Goal: Information Seeking & Learning: Learn about a topic

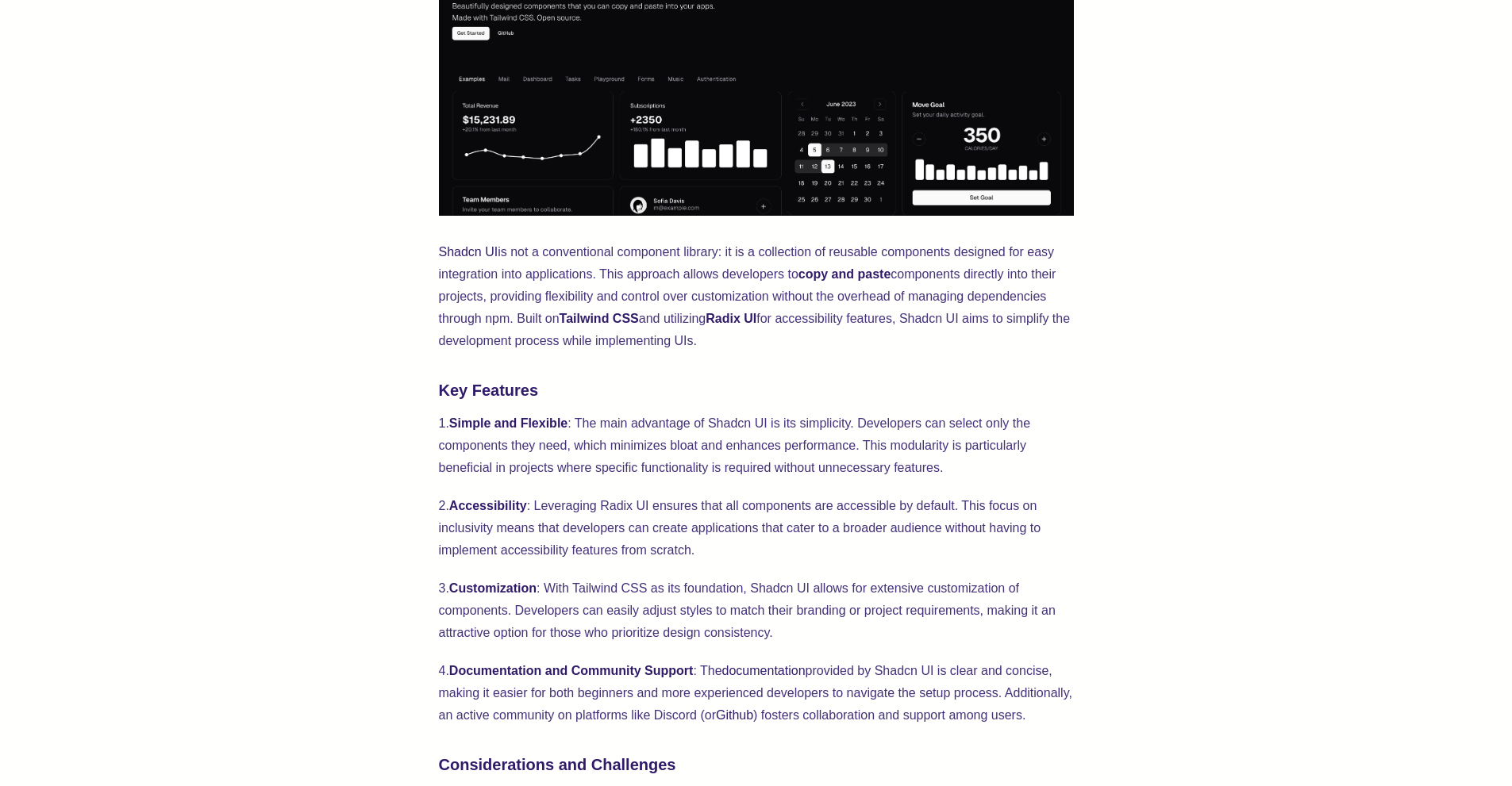
scroll to position [857, 0]
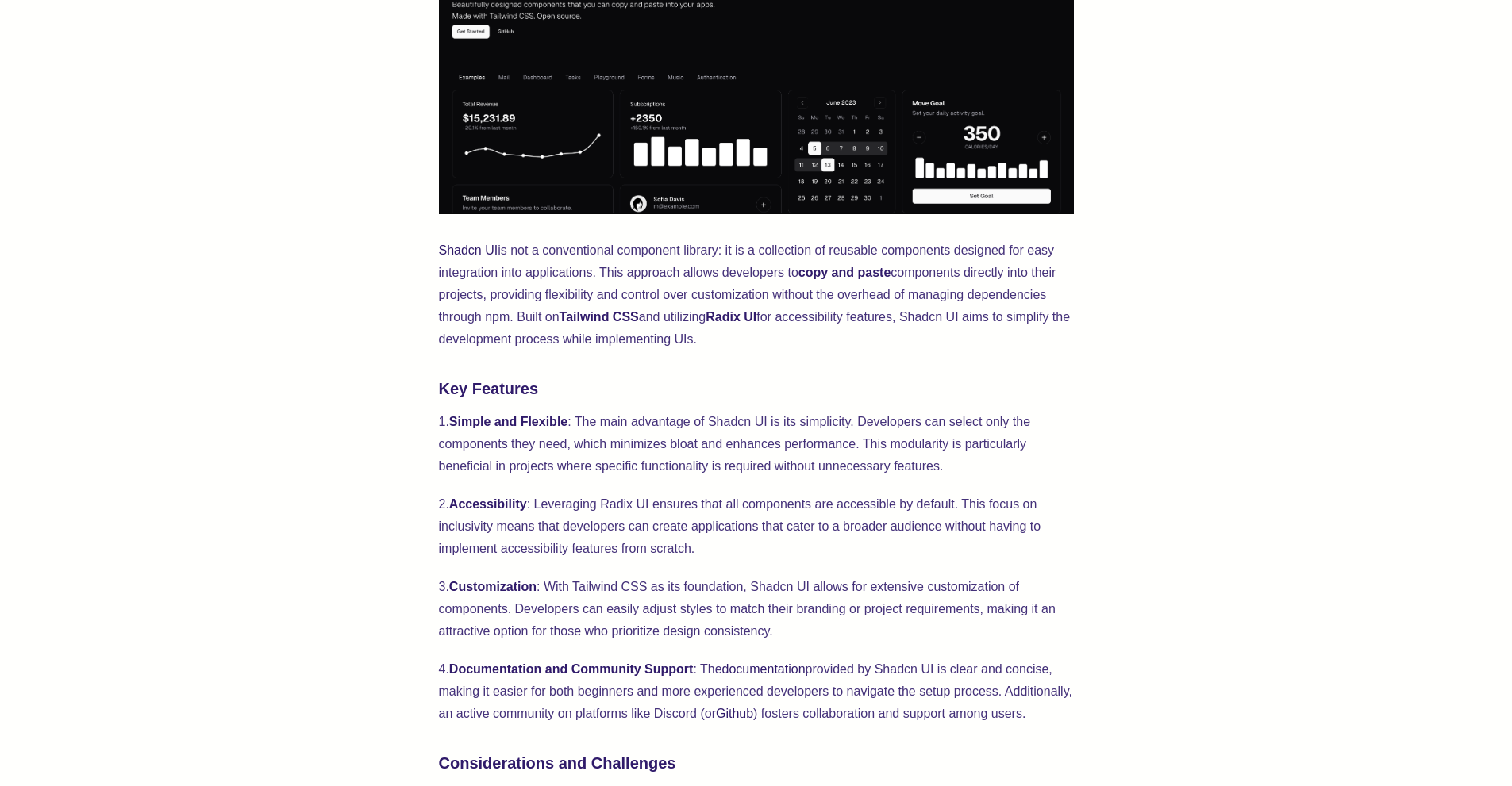
click at [475, 262] on p "Shadcn UI is not a conventional component library: it is a collection of reusab…" at bounding box center [756, 295] width 635 height 111
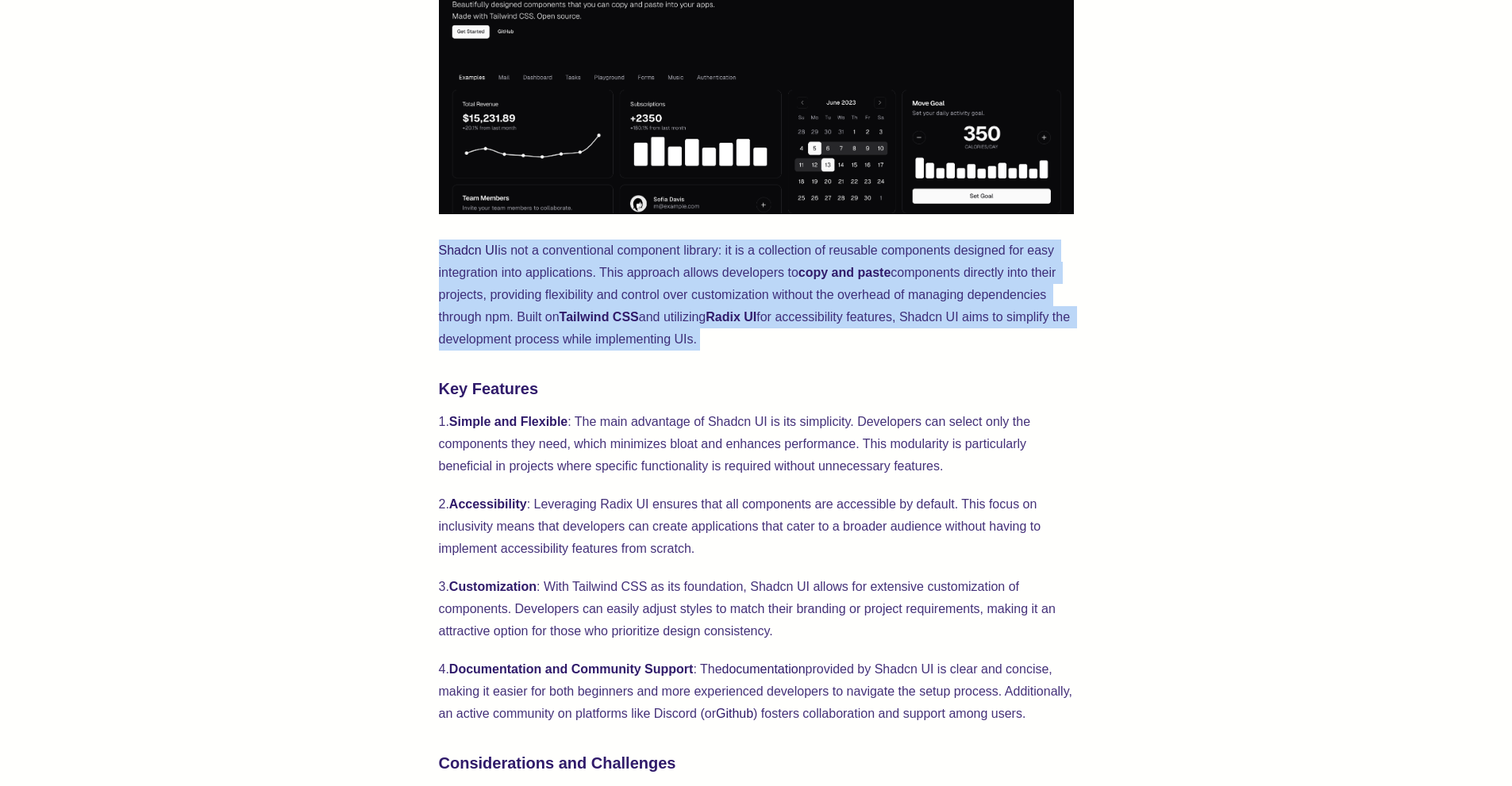
click at [475, 262] on p "Shadcn UI is not a conventional component library: it is a collection of reusab…" at bounding box center [756, 295] width 635 height 111
click at [480, 296] on p "Shadcn UI is not a conventional component library: it is a collection of reusab…" at bounding box center [756, 295] width 635 height 111
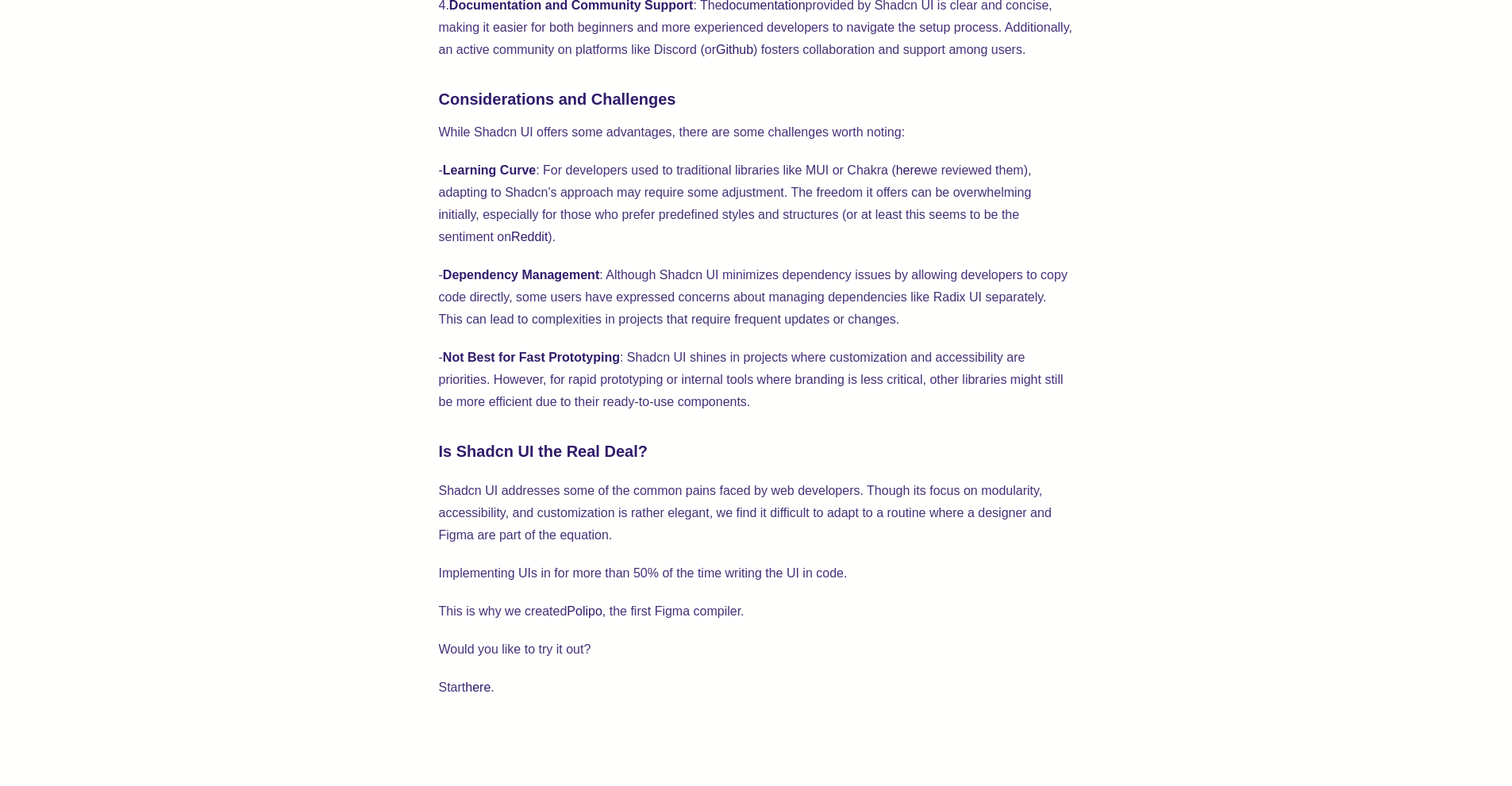
scroll to position [1523, 0]
click at [511, 224] on p "- Learning Curve : For developers used to traditional libraries like MUI or Cha…" at bounding box center [756, 201] width 635 height 89
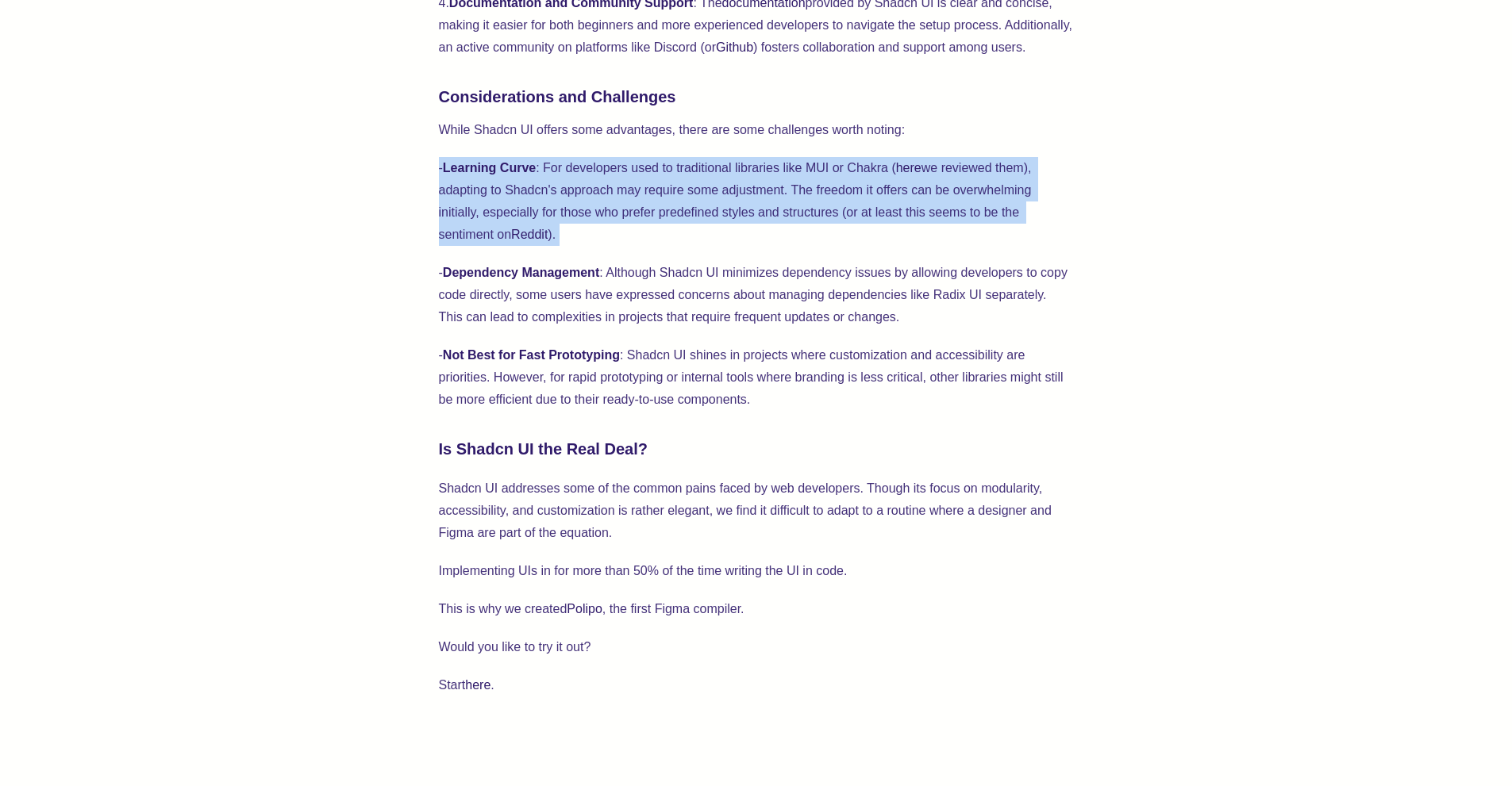
click at [511, 224] on p "- Learning Curve : For developers used to traditional libraries like MUI or Cha…" at bounding box center [756, 201] width 635 height 89
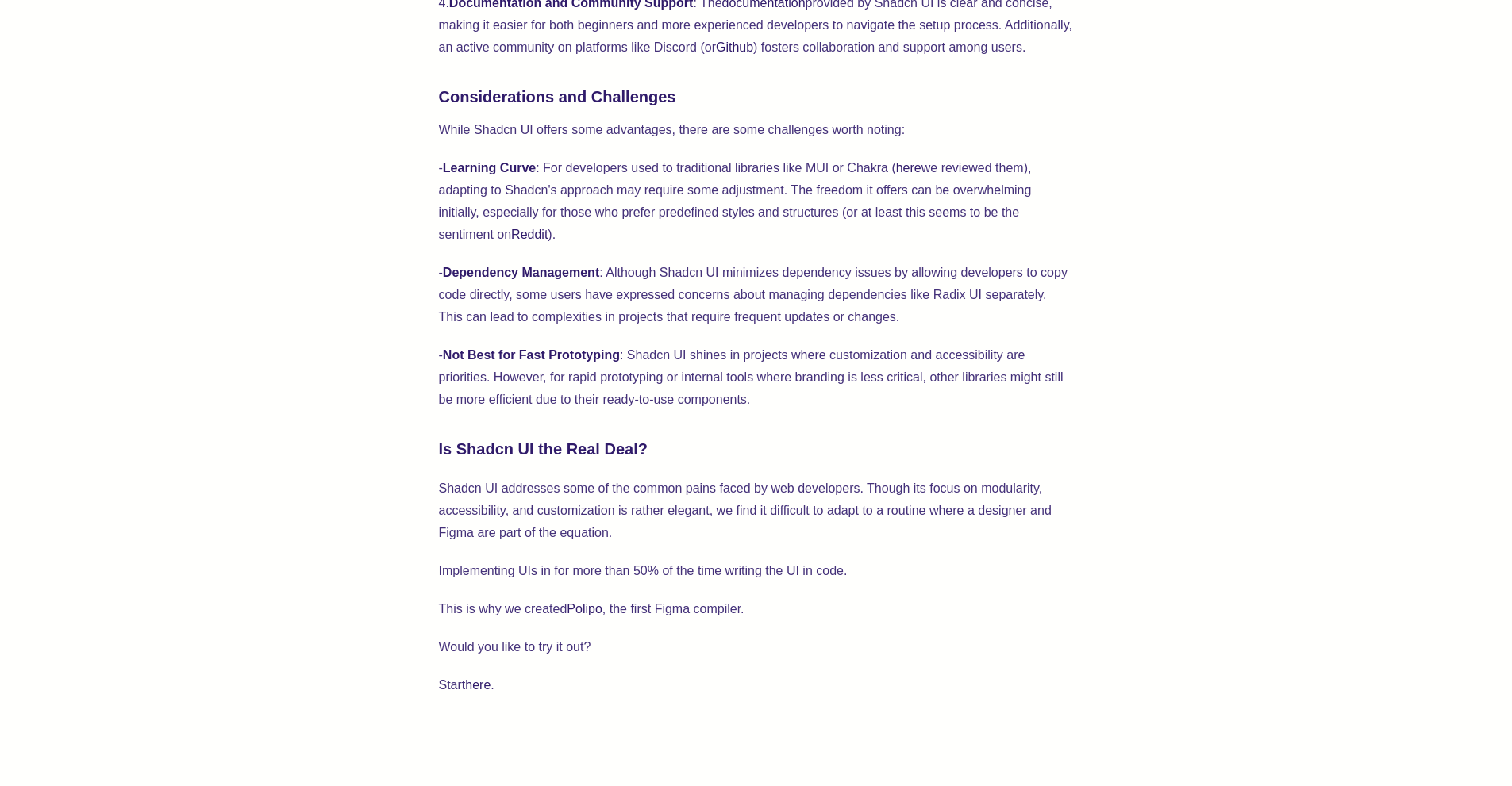
click at [492, 282] on p "- Dependency Management : Although Shadcn UI minimizes dependency issues by all…" at bounding box center [756, 295] width 635 height 67
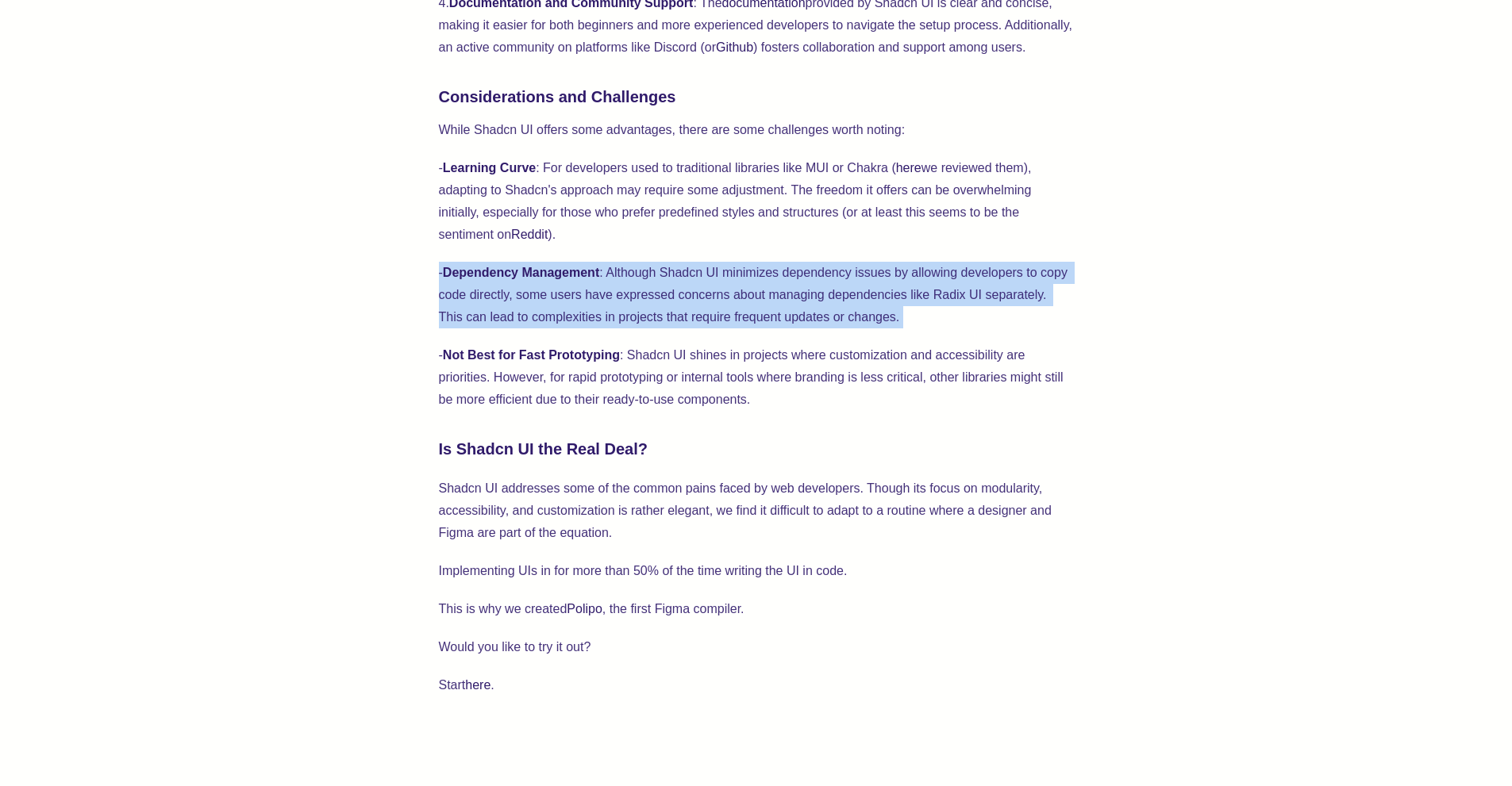
click at [492, 282] on p "- Dependency Management : Although Shadcn UI minimizes dependency issues by all…" at bounding box center [756, 295] width 635 height 67
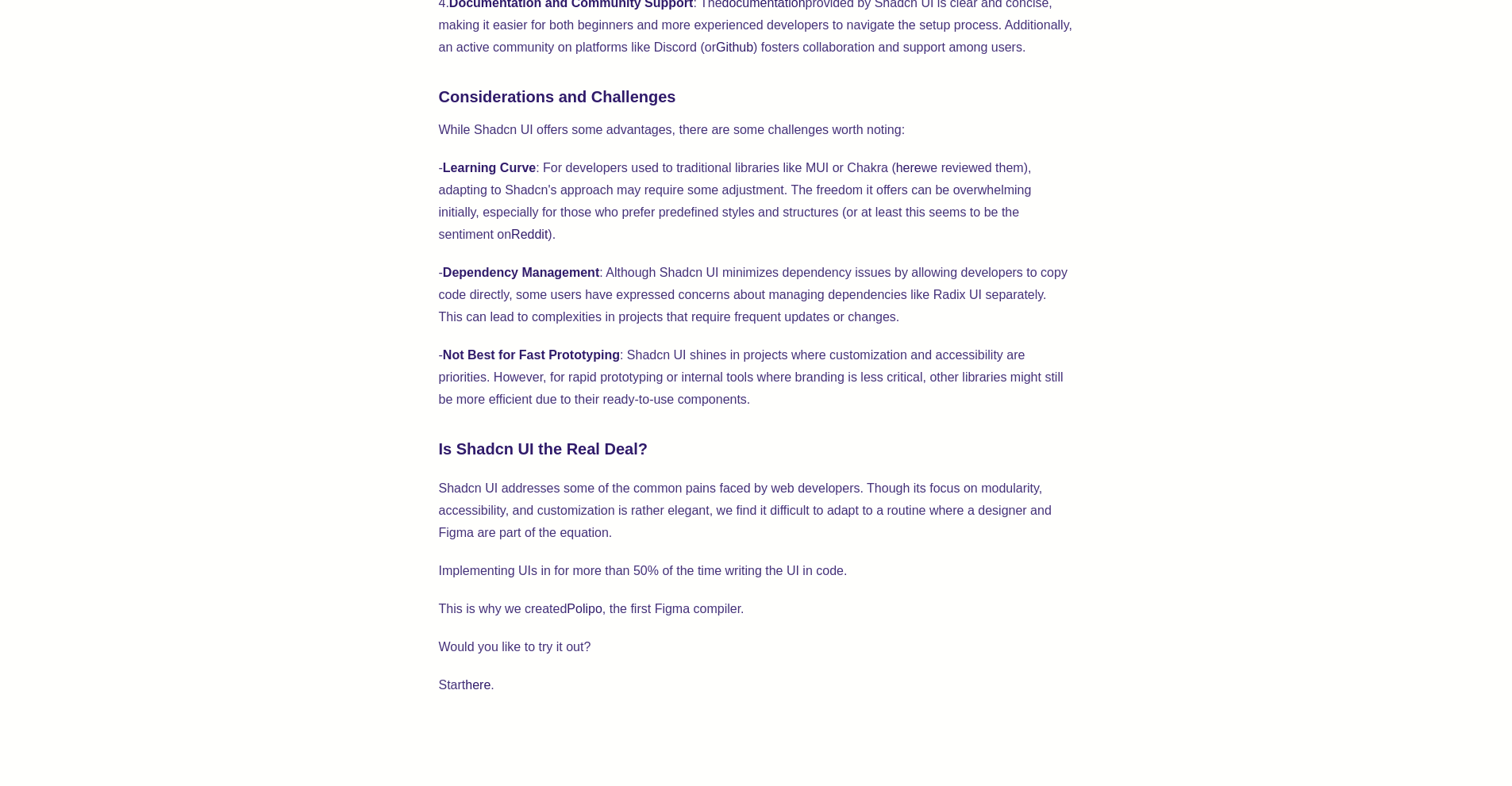
click at [504, 179] on p "- Learning Curve : For developers used to traditional libraries like MUI or Cha…" at bounding box center [756, 201] width 635 height 89
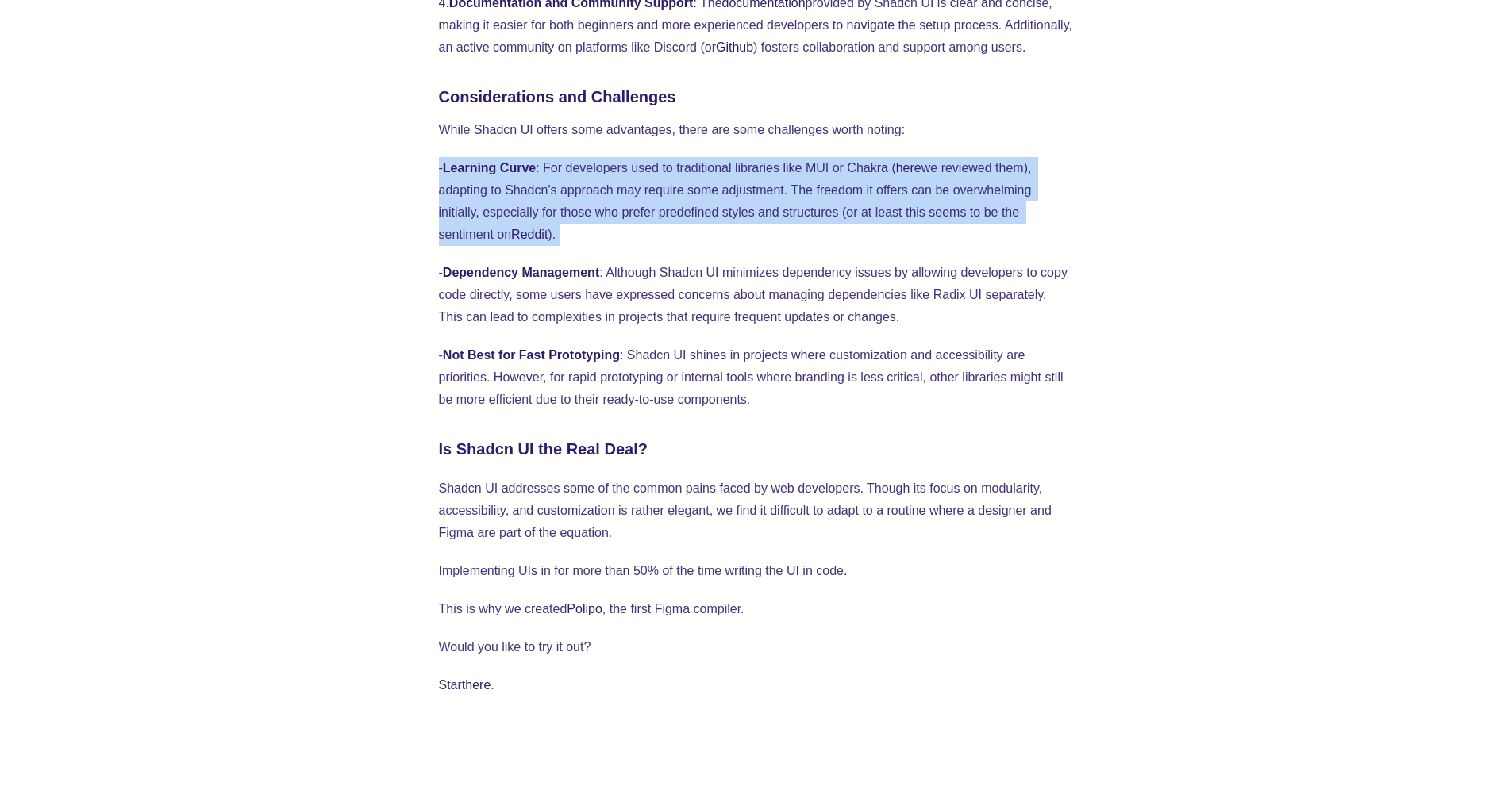
click at [504, 179] on p "- Learning Curve : For developers used to traditional libraries like MUI or Cha…" at bounding box center [756, 201] width 635 height 89
click at [497, 208] on p "- Learning Curve : For developers used to traditional libraries like MUI or Cha…" at bounding box center [756, 201] width 635 height 89
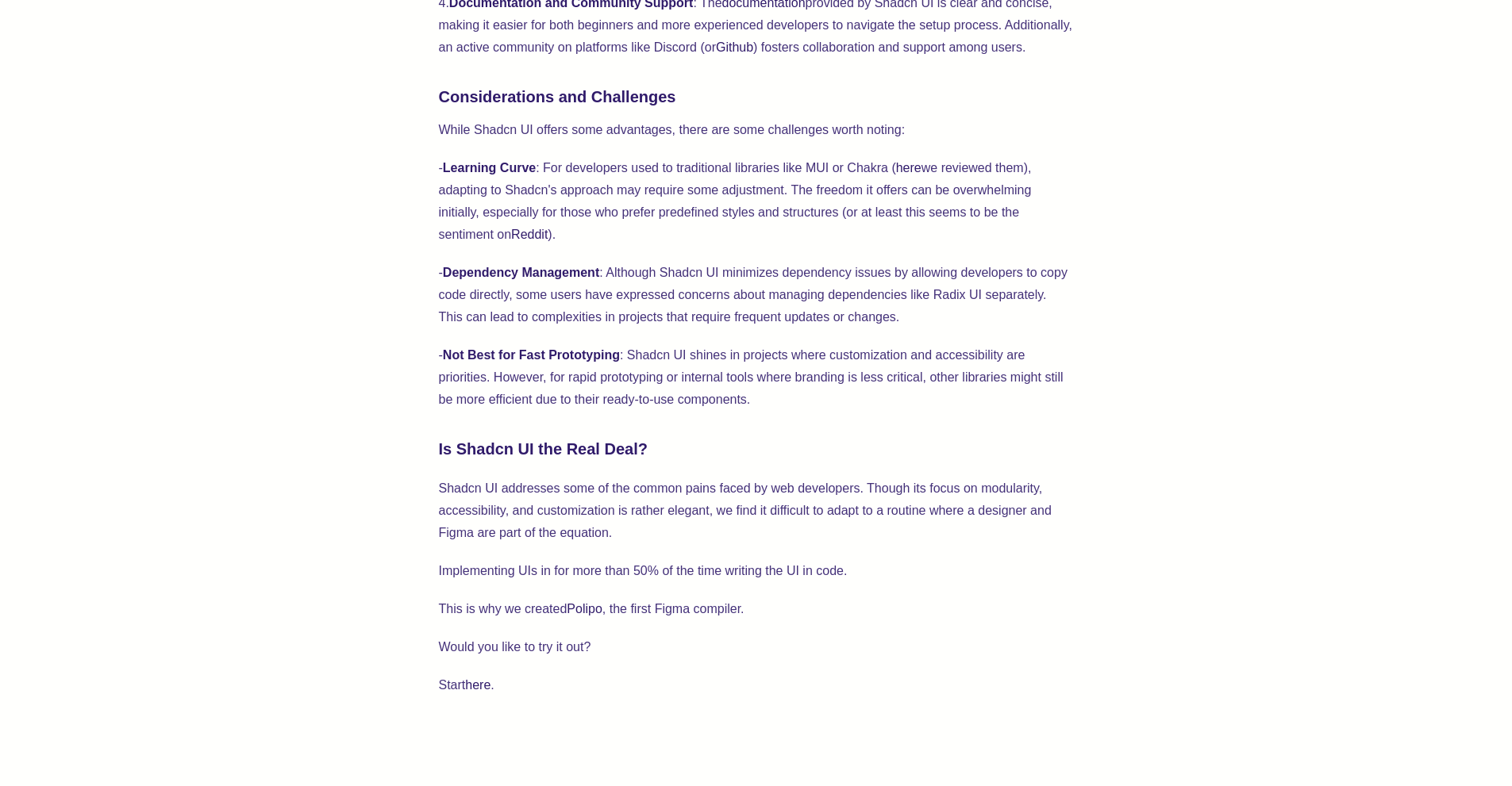
click at [489, 262] on p "- Dependency Management : Although Shadcn UI minimizes dependency issues by all…" at bounding box center [756, 295] width 635 height 67
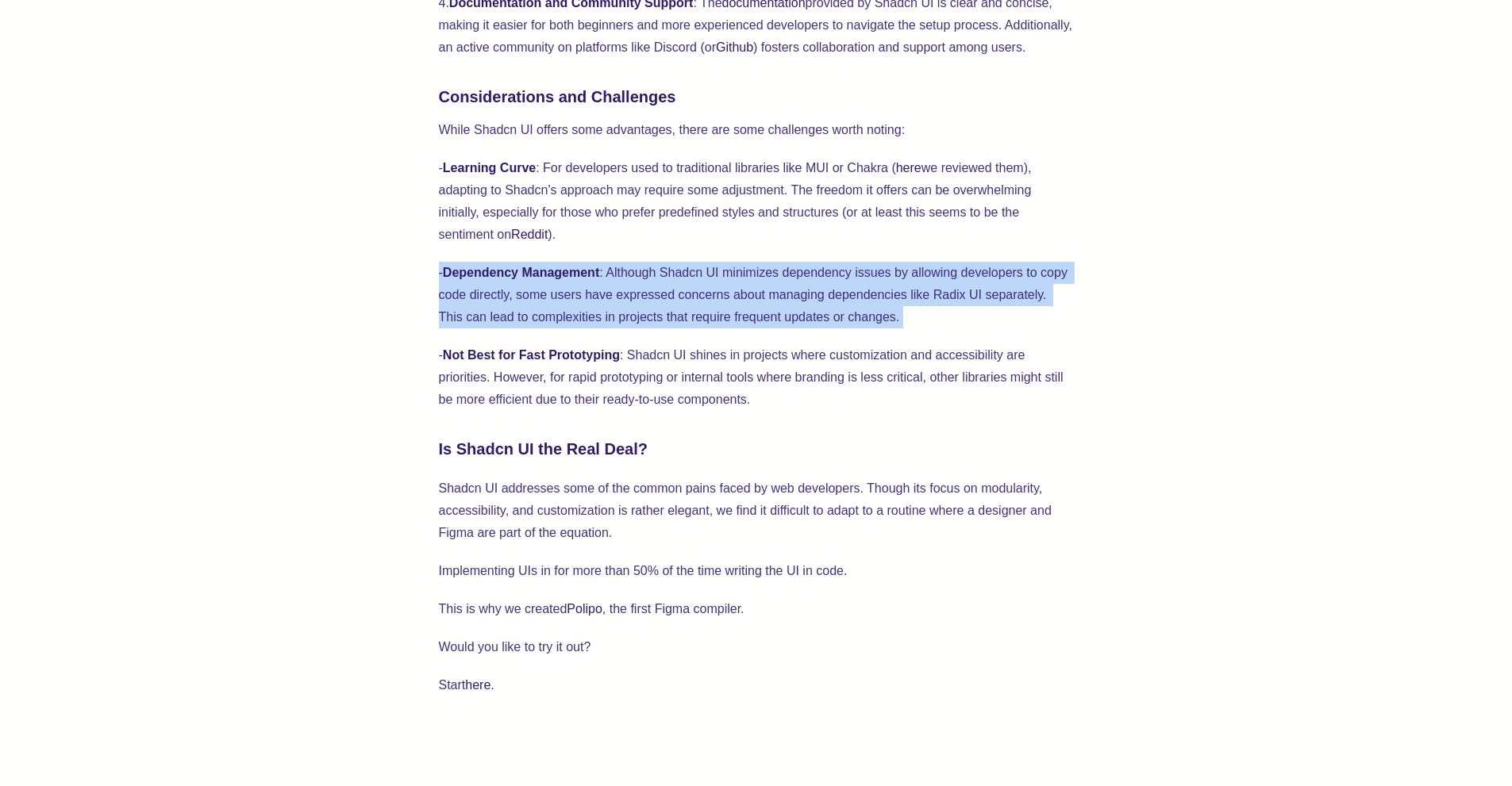
click at [489, 262] on p "- Dependency Management : Although Shadcn UI minimizes dependency issues by all…" at bounding box center [756, 295] width 635 height 67
click at [475, 320] on p "- Dependency Management : Although Shadcn UI minimizes dependency issues by all…" at bounding box center [756, 295] width 635 height 67
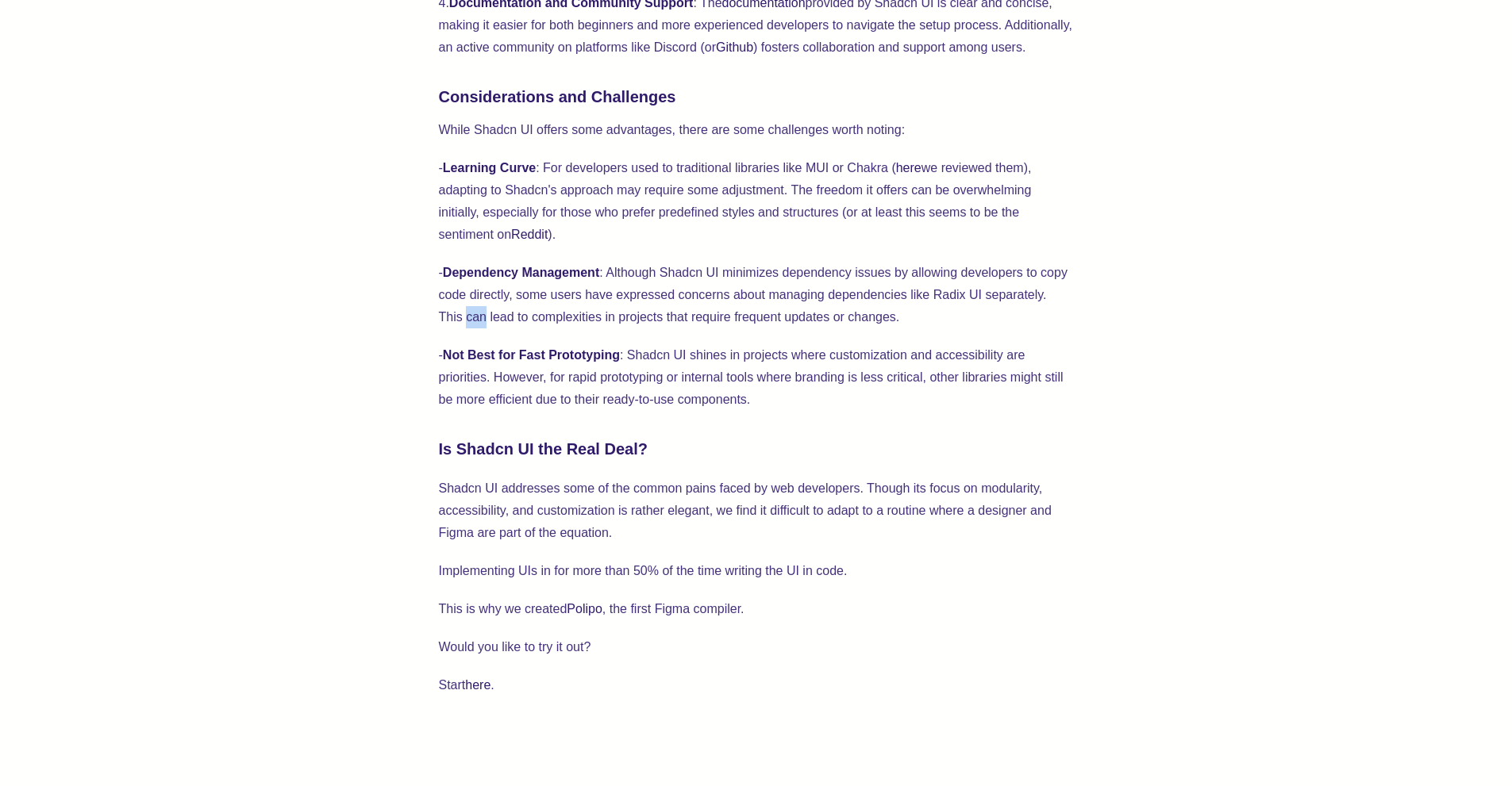
click at [475, 320] on p "- Dependency Management : Although Shadcn UI minimizes dependency issues by all…" at bounding box center [756, 295] width 635 height 67
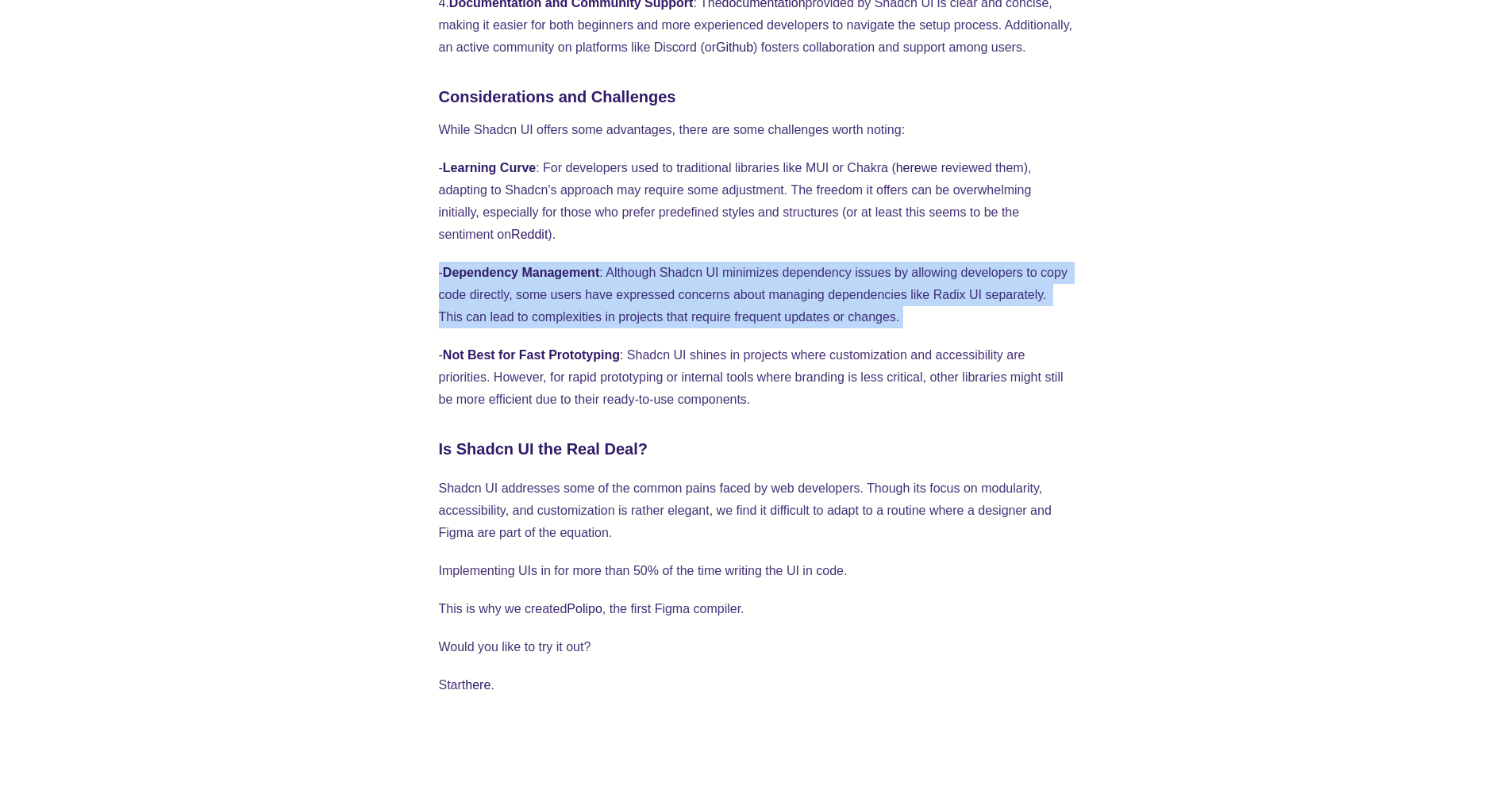
click at [475, 320] on p "- Dependency Management : Although Shadcn UI minimizes dependency issues by all…" at bounding box center [756, 295] width 635 height 67
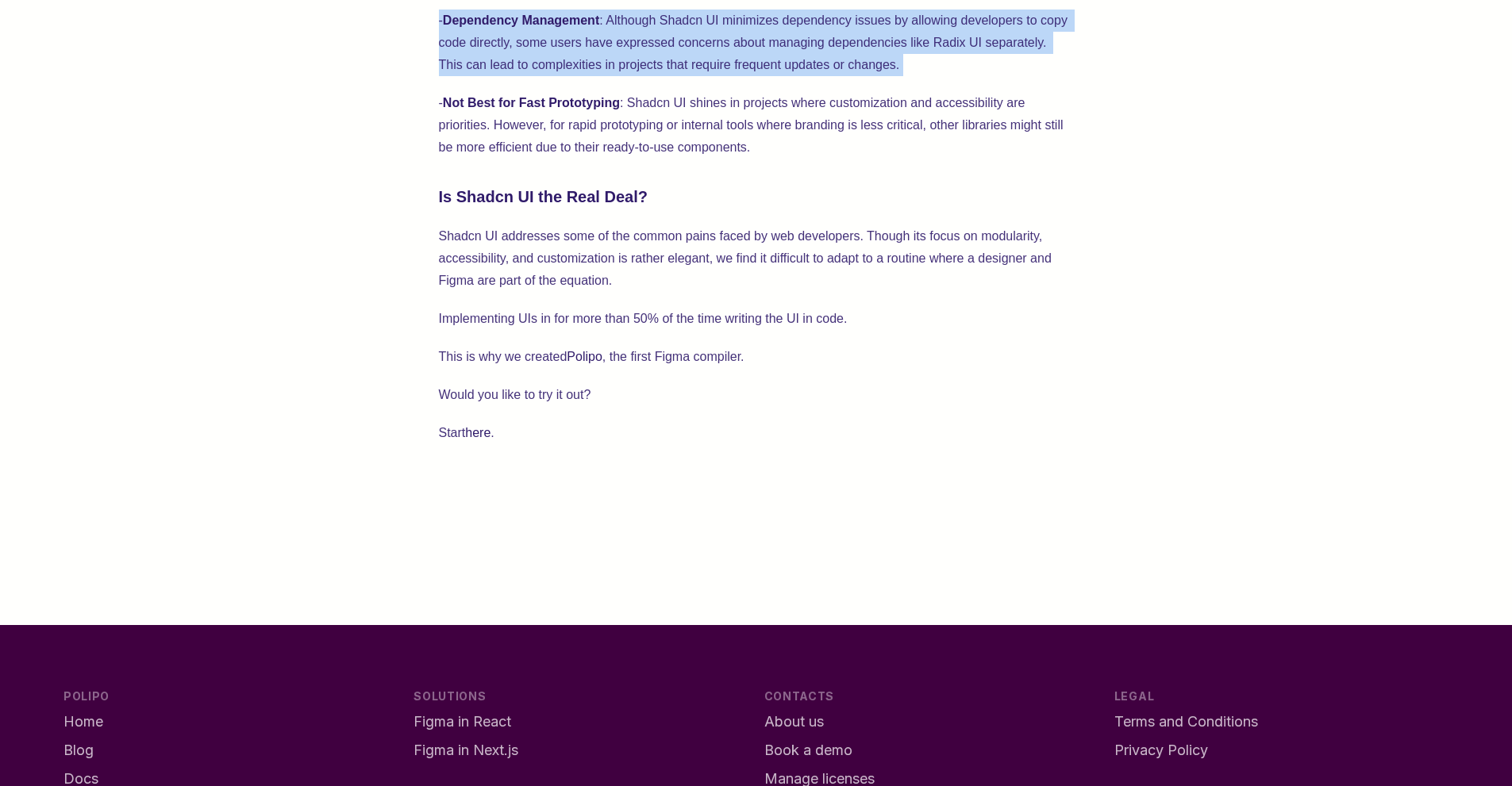
scroll to position [1808, 0]
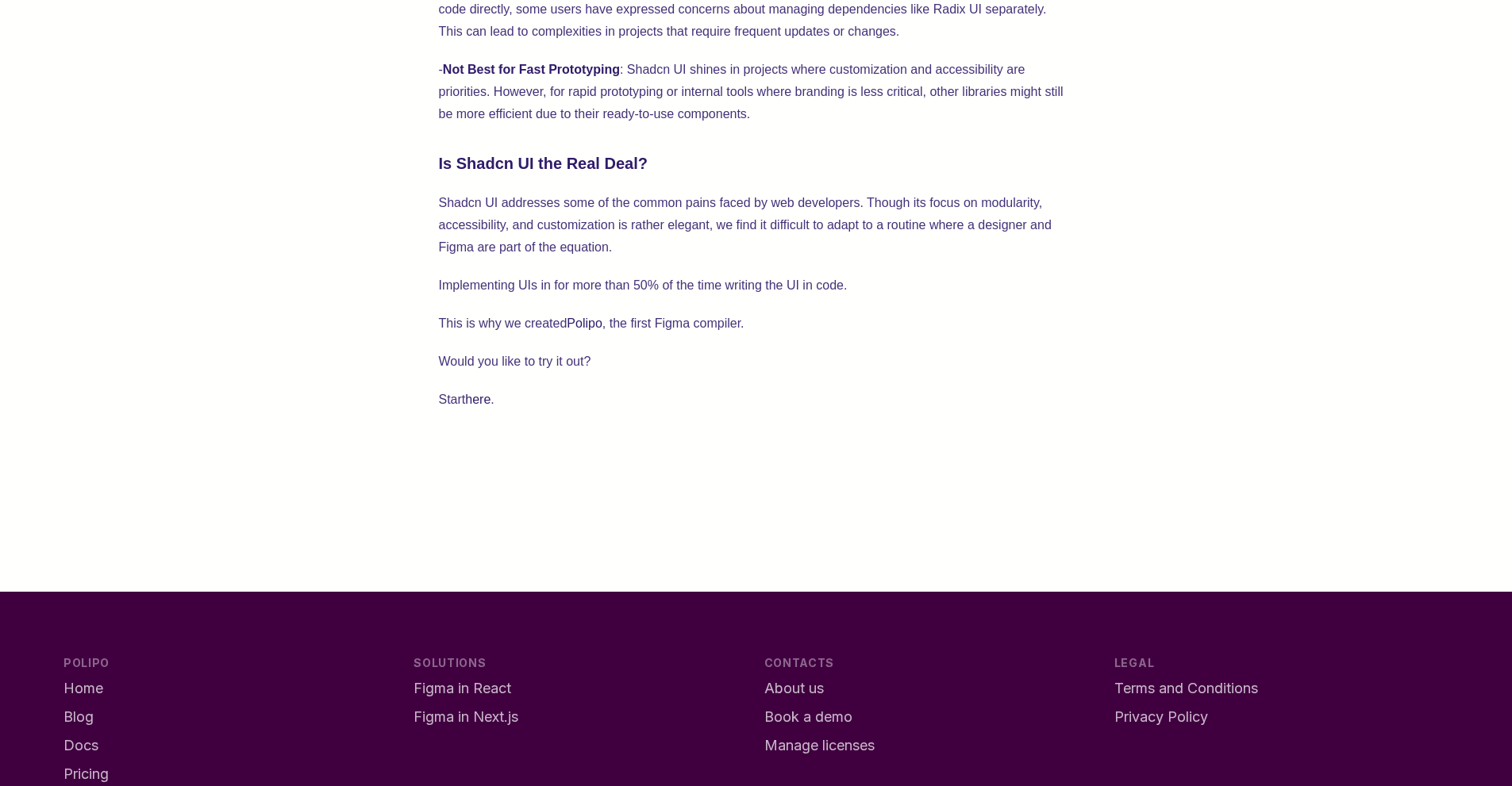
click at [515, 254] on p "Shadcn UI addresses some of the common pains faced by web developers. Though it…" at bounding box center [756, 225] width 635 height 67
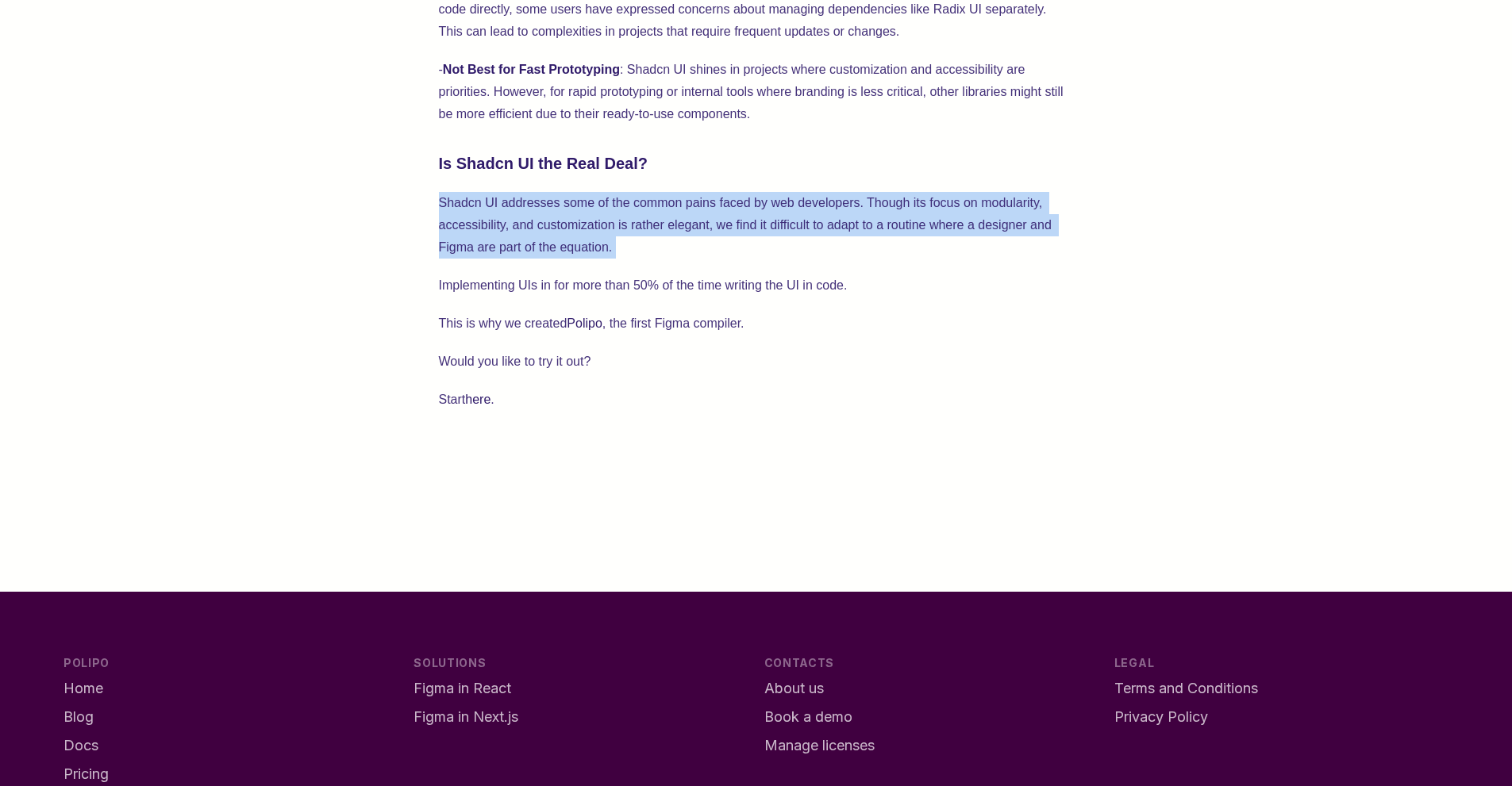
click at [515, 254] on p "Shadcn UI addresses some of the common pains faced by web developers. Though it…" at bounding box center [756, 225] width 635 height 67
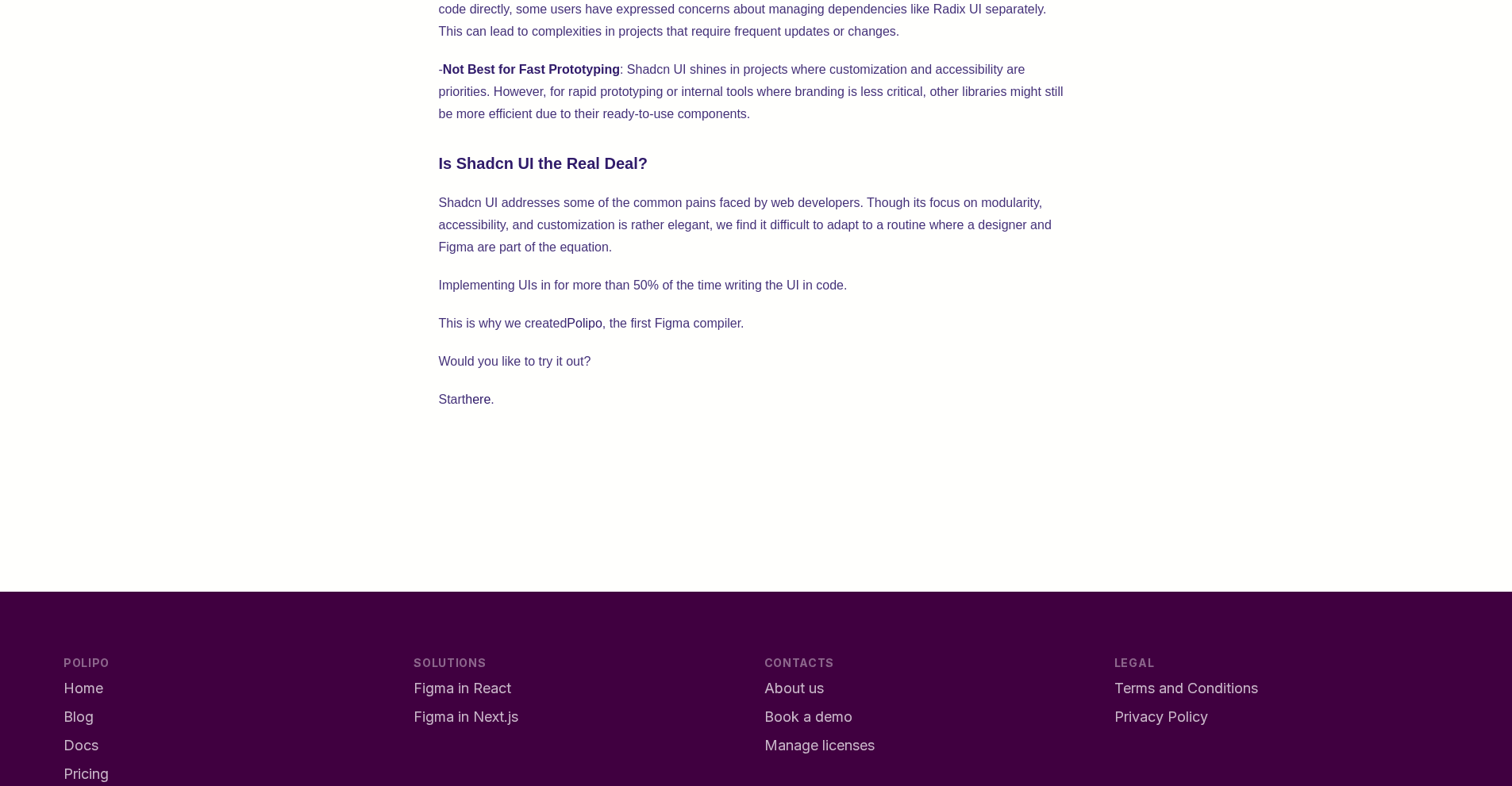
click at [492, 287] on p "Implementing UIs in for more than 50% of the time writing the UI in code." at bounding box center [756, 285] width 635 height 22
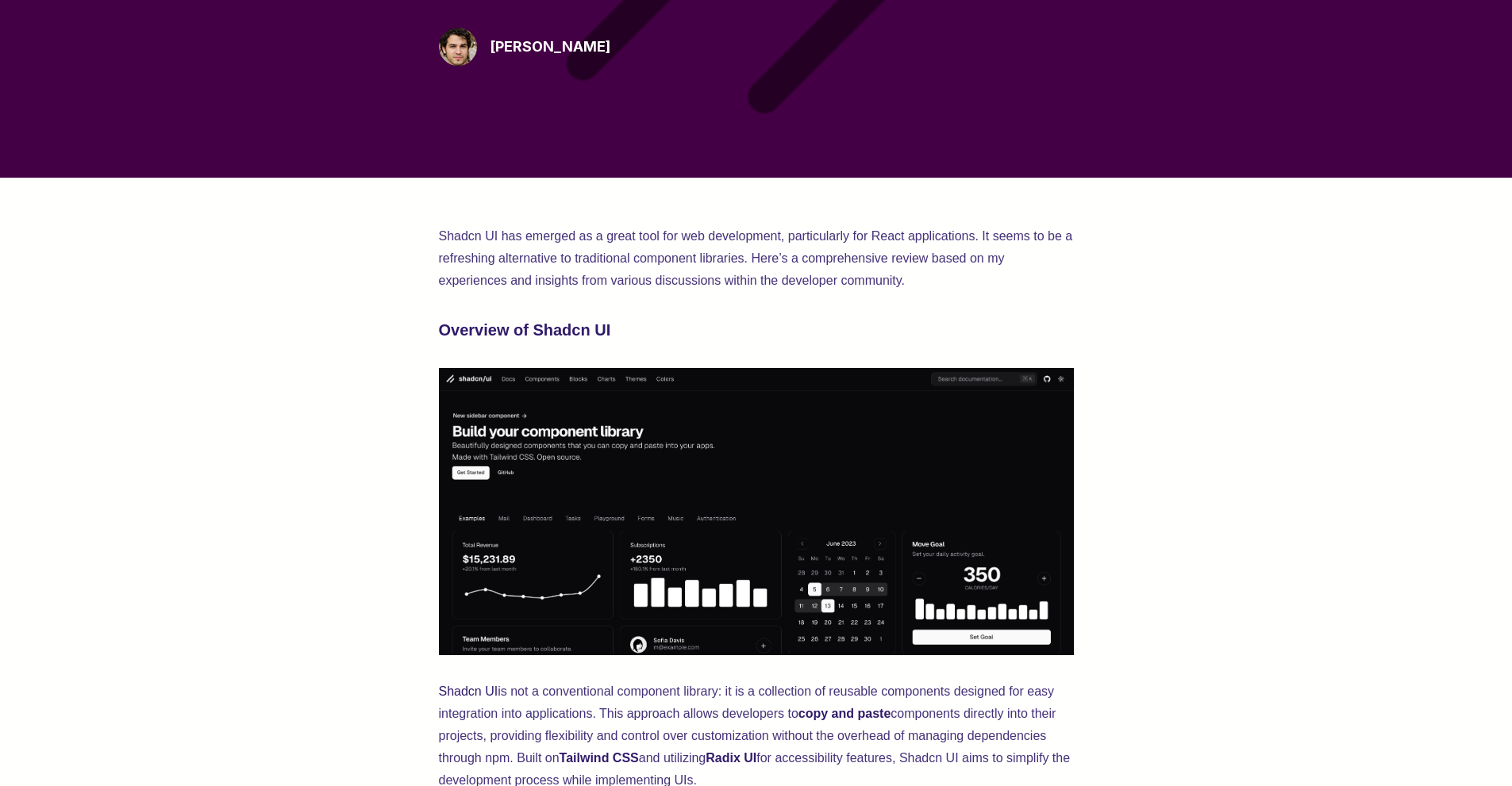
scroll to position [0, 0]
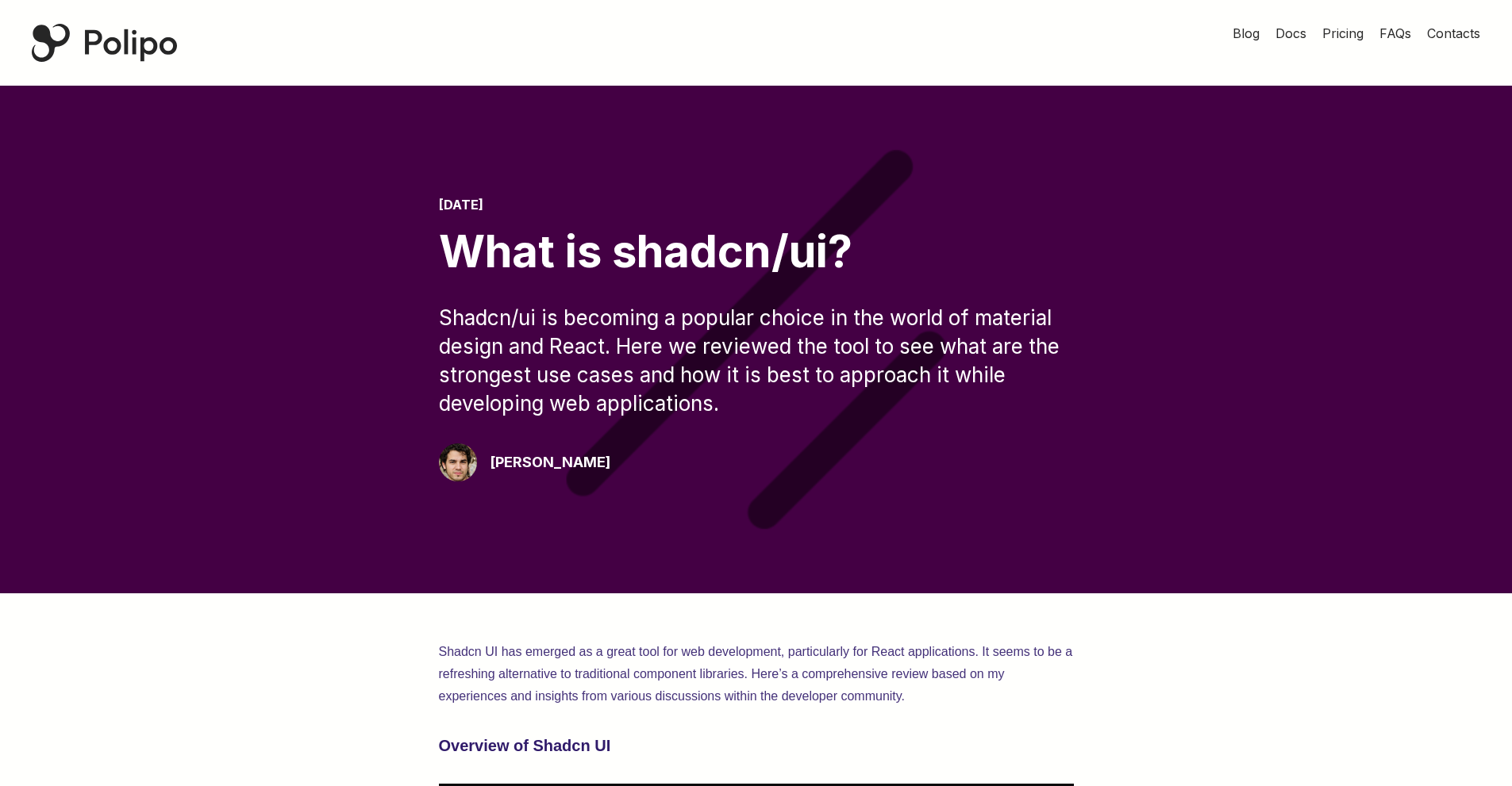
click at [1339, 33] on span "Pricing" at bounding box center [1343, 32] width 42 height 16
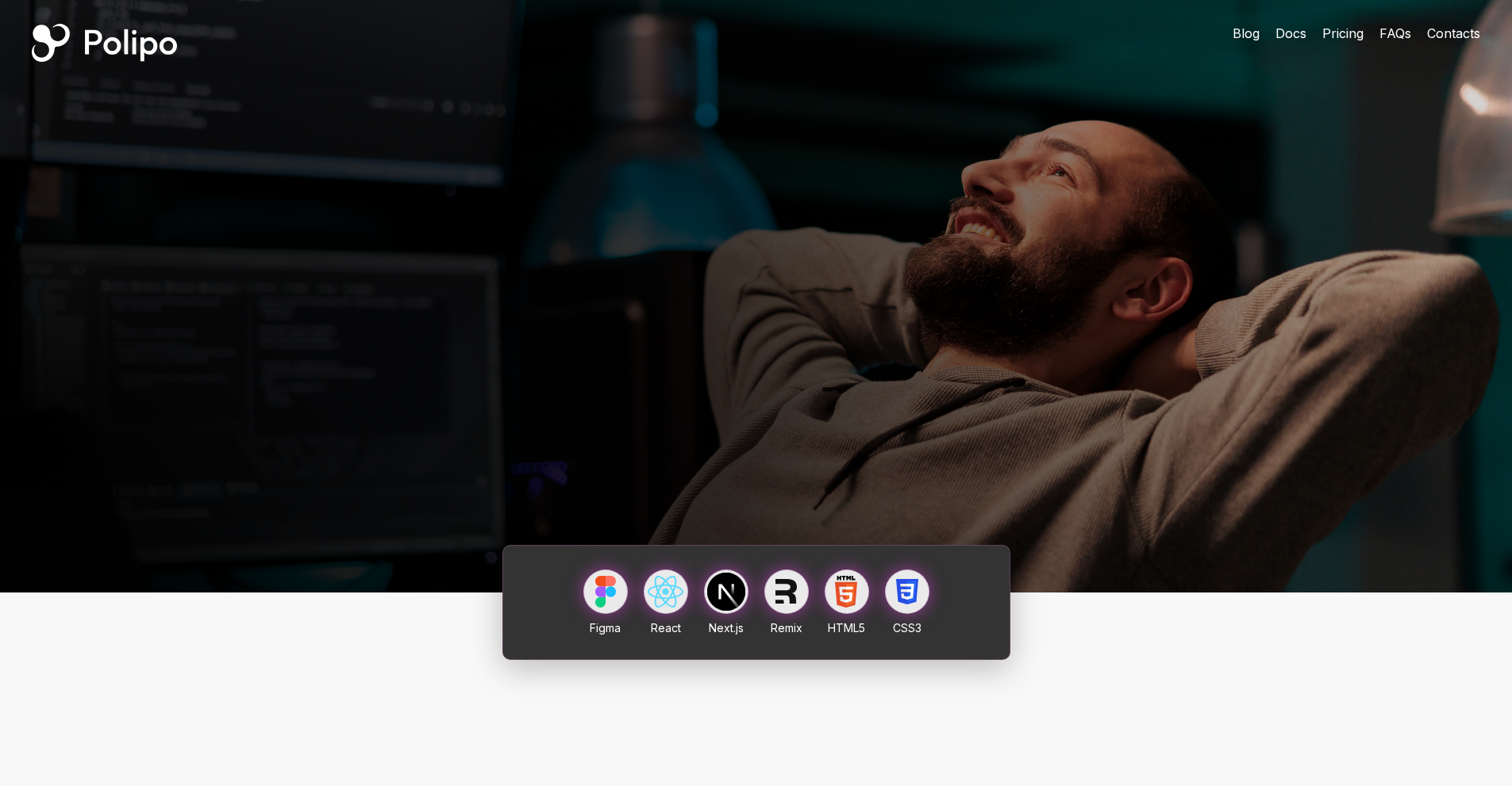
scroll to position [9977, 0]
